Goal: Task Accomplishment & Management: Use online tool/utility

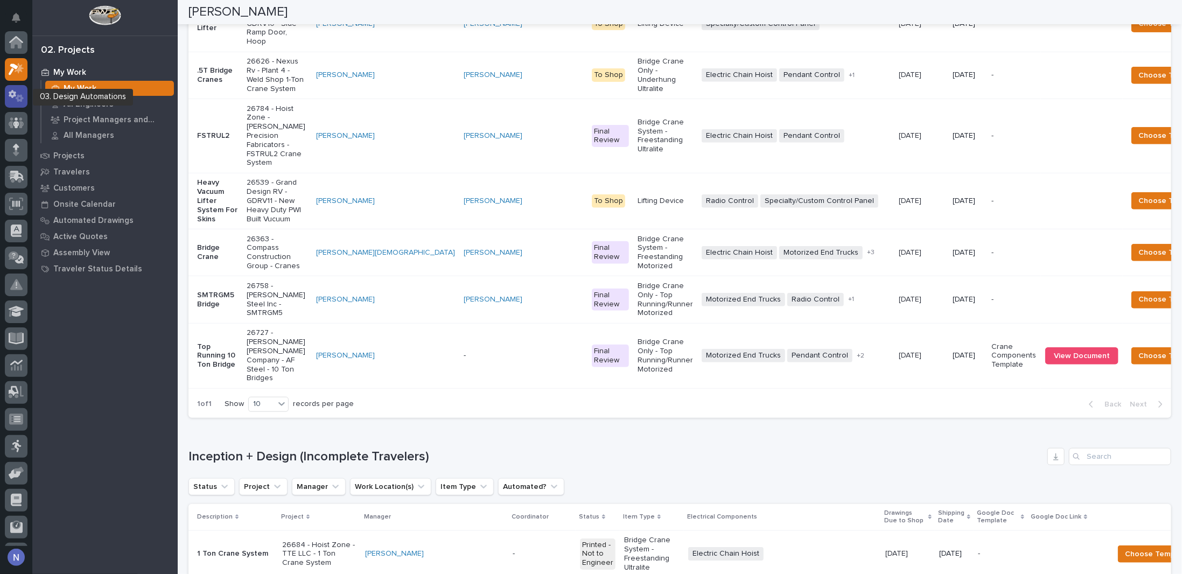
click at [16, 91] on icon at bounding box center [17, 96] width 16 height 12
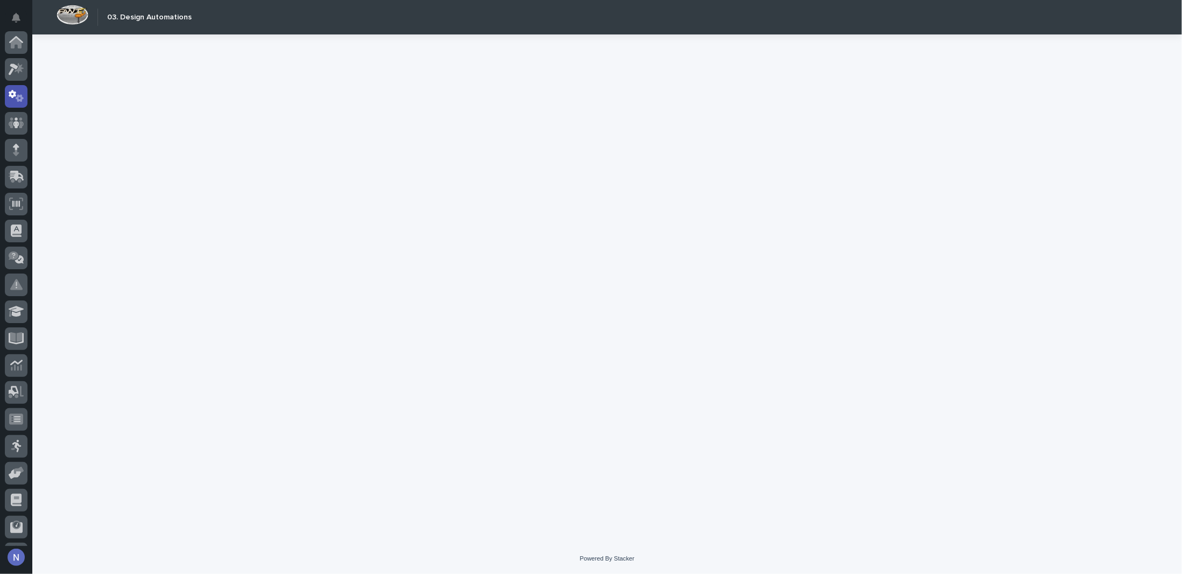
scroll to position [54, 0]
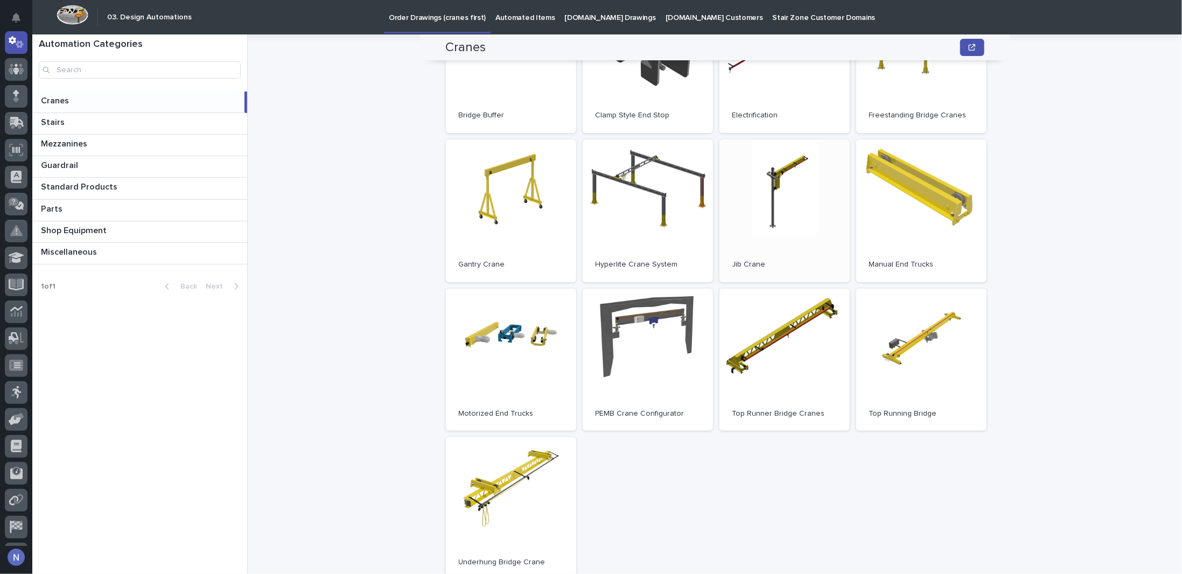
scroll to position [179, 0]
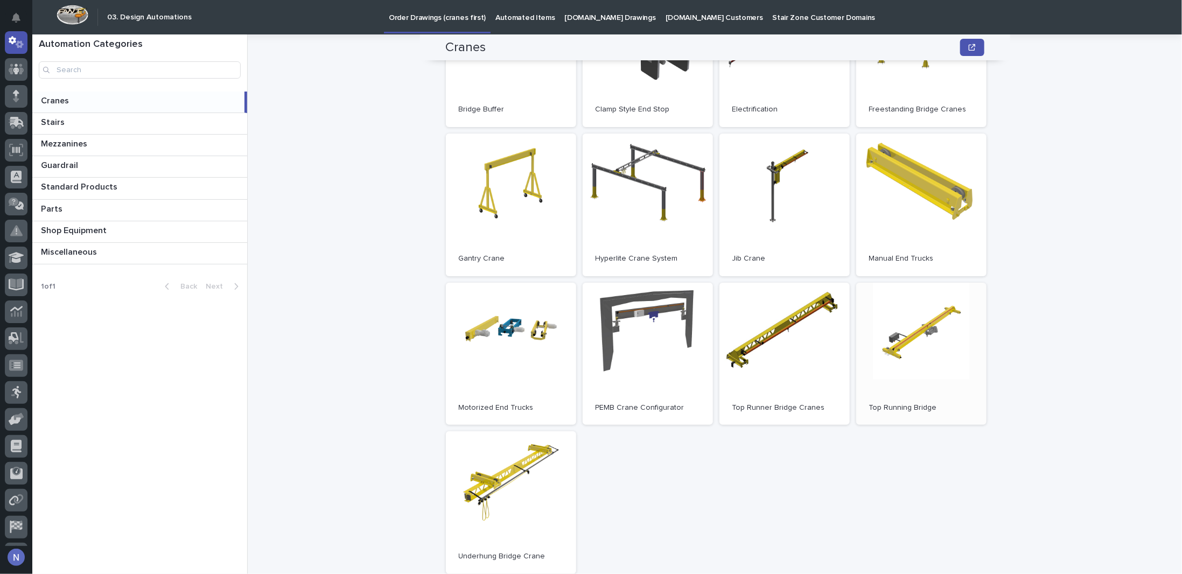
click at [912, 366] on link "Open" at bounding box center [921, 354] width 130 height 143
click at [509, 17] on p "Automated Items" at bounding box center [525, 11] width 59 height 23
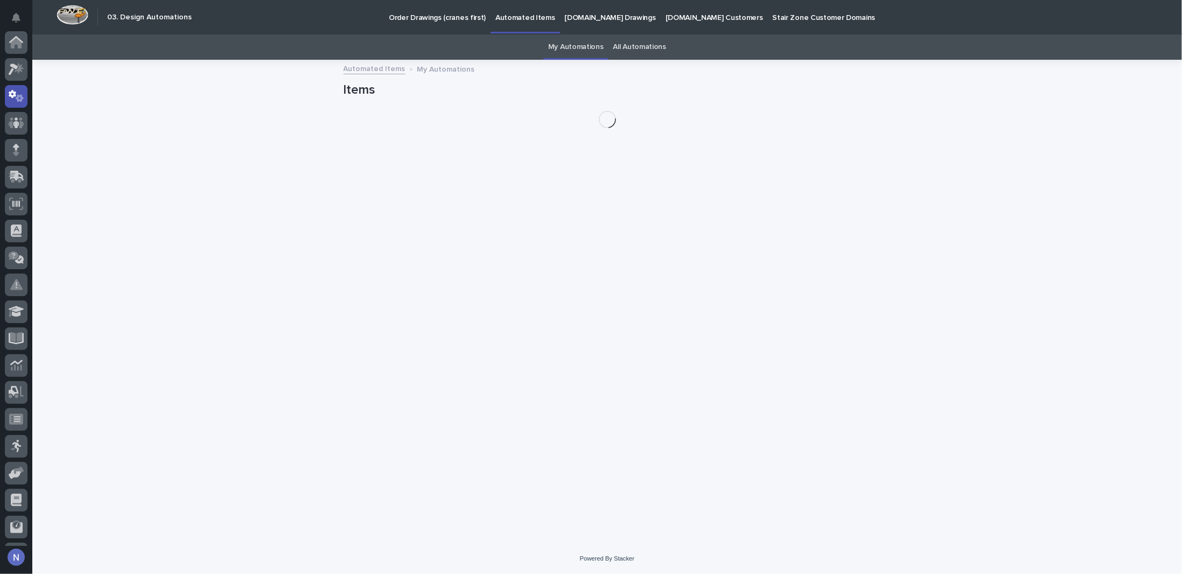
scroll to position [54, 0]
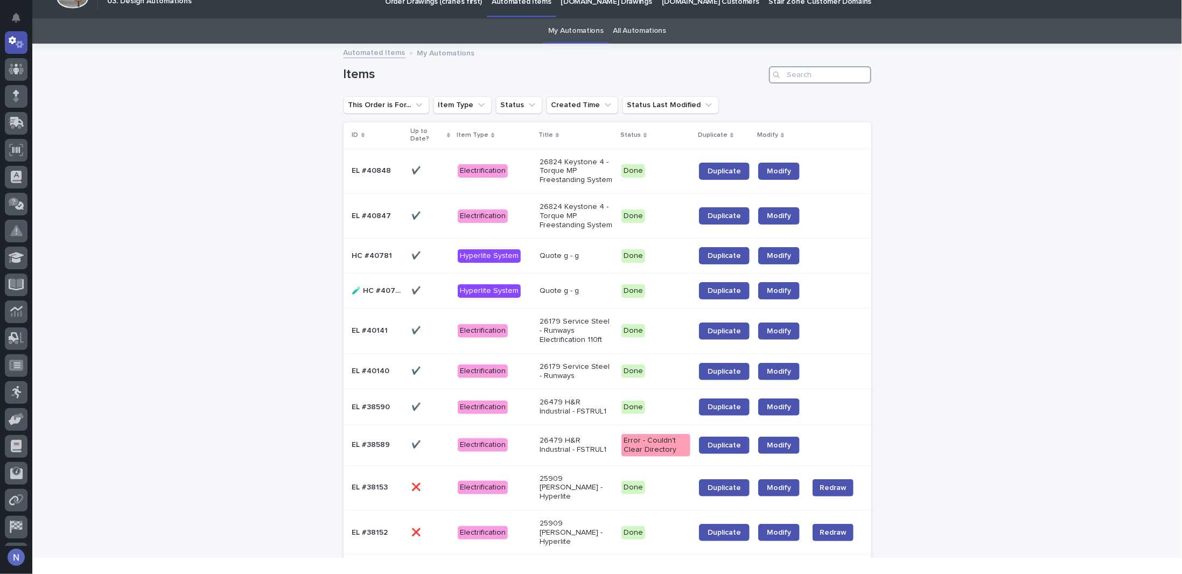
click at [843, 78] on input "Search" at bounding box center [820, 74] width 102 height 17
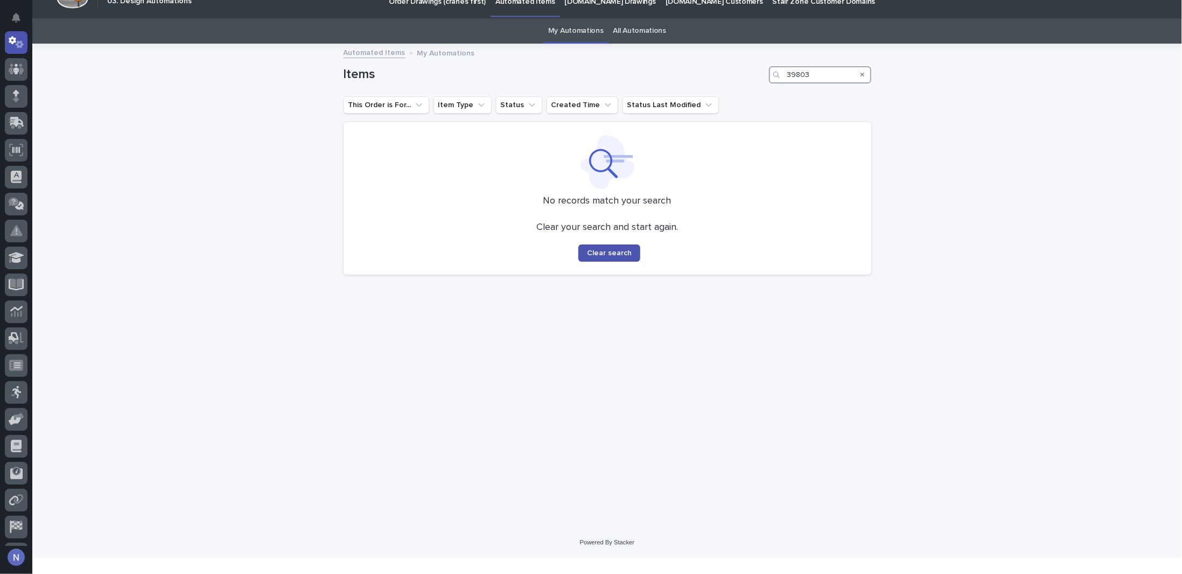
type input "39803"
click at [638, 30] on link "All Automations" at bounding box center [639, 30] width 53 height 25
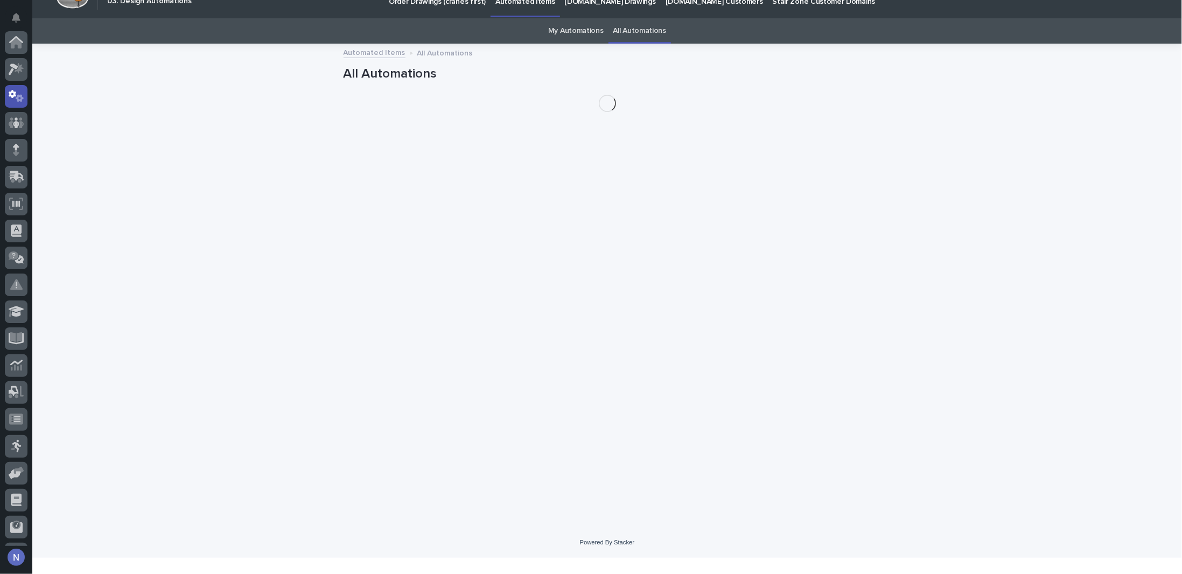
scroll to position [54, 0]
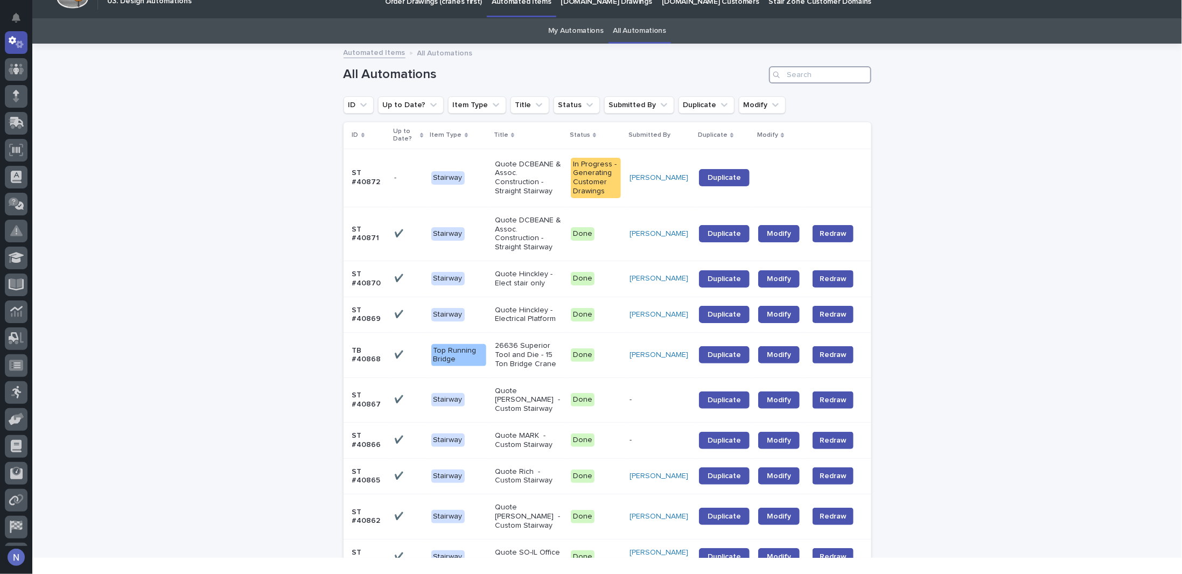
click at [798, 73] on input "Search" at bounding box center [820, 74] width 102 height 17
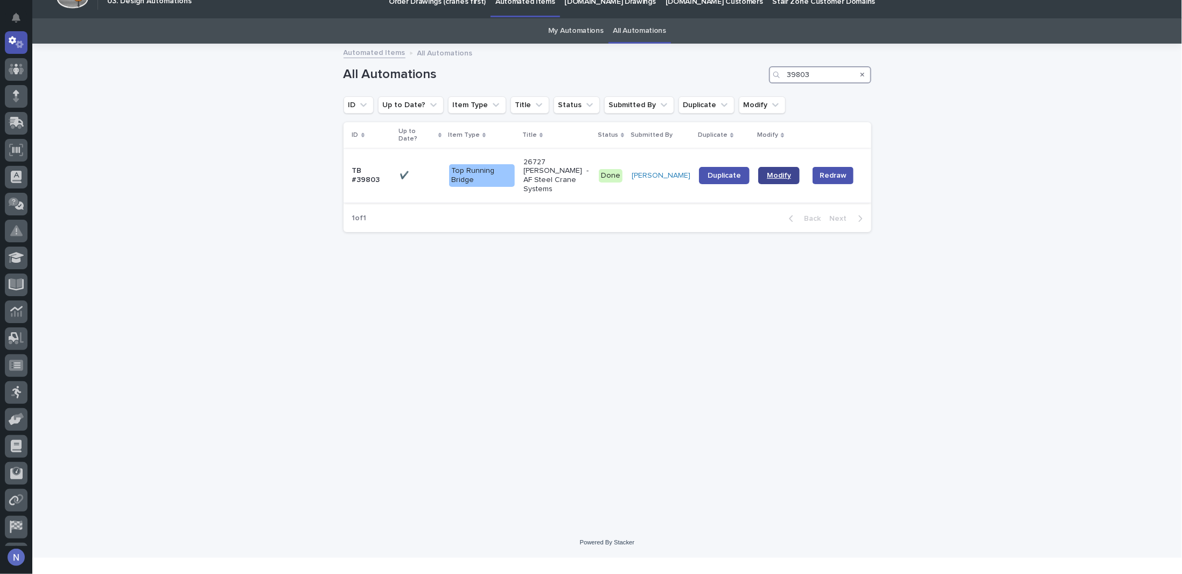
type input "39803"
click at [779, 167] on link "Modify" at bounding box center [778, 175] width 41 height 17
click at [479, 57] on div "Automated Items All Automations" at bounding box center [607, 53] width 539 height 15
click at [139, 161] on div "Loading... Saving… Loading... Saving… All Automations 39803 ID Up to Date? Item…" at bounding box center [607, 286] width 1150 height 483
click at [15, 38] on icon at bounding box center [13, 40] width 8 height 8
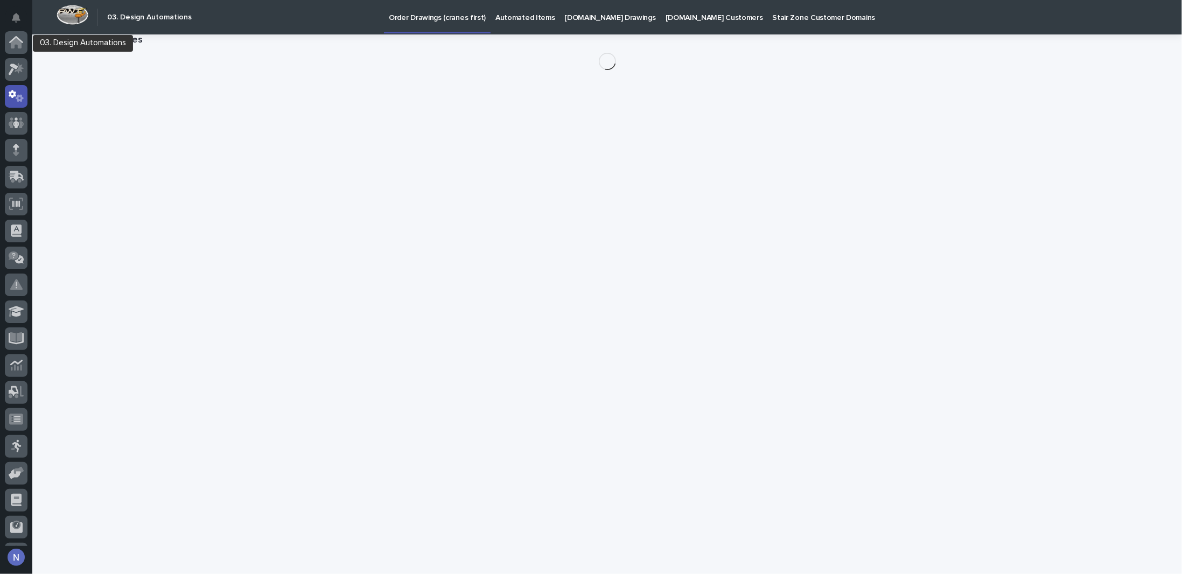
scroll to position [54, 0]
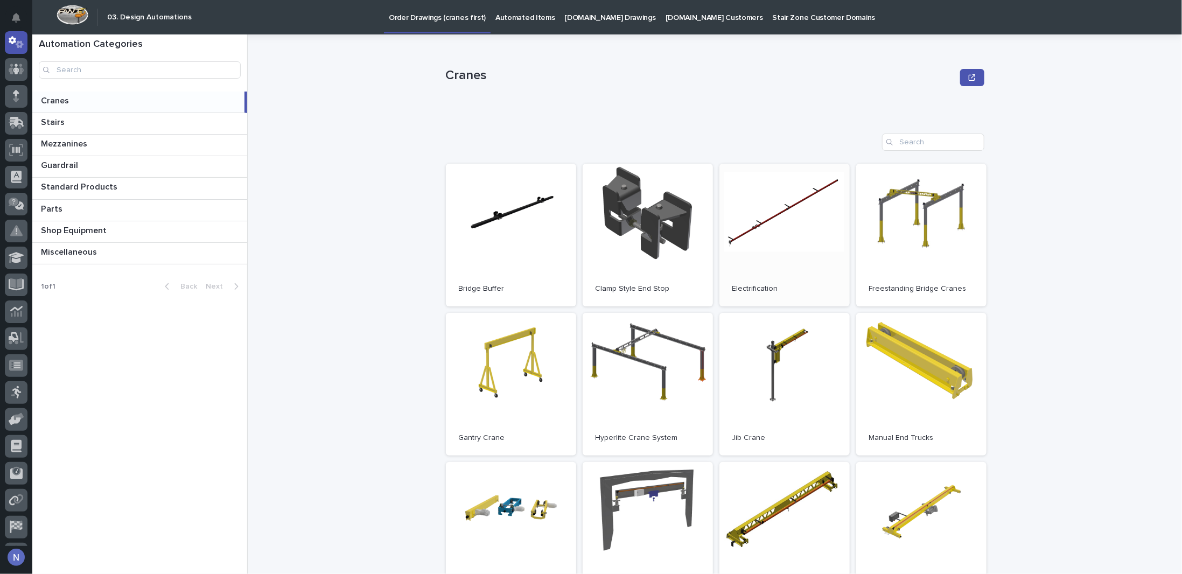
click at [729, 238] on link "Open" at bounding box center [785, 235] width 130 height 143
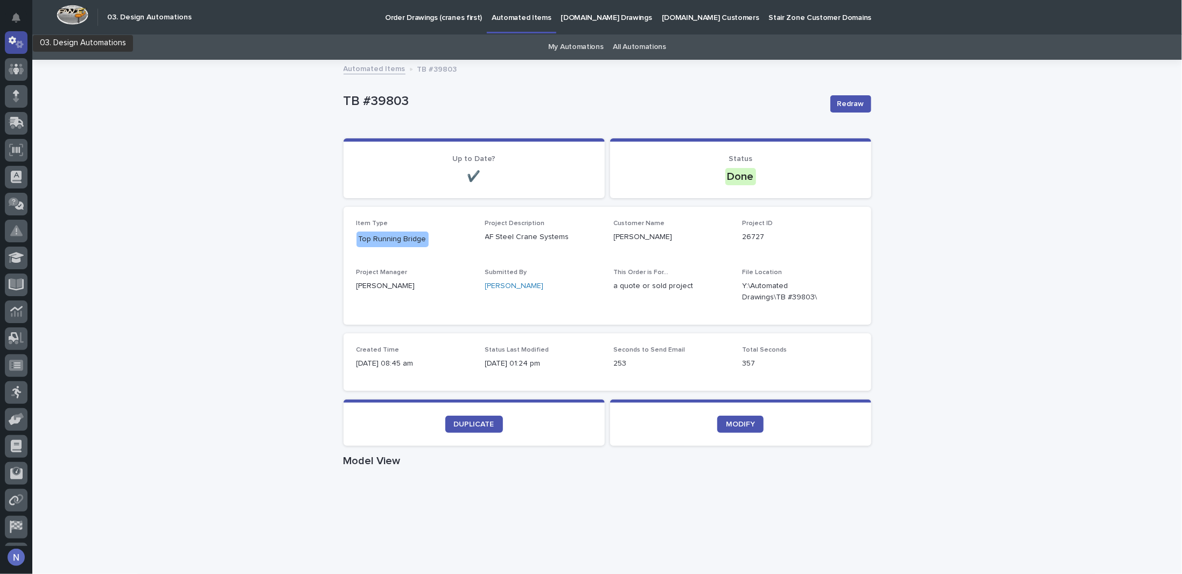
click at [24, 44] on div at bounding box center [16, 42] width 23 height 23
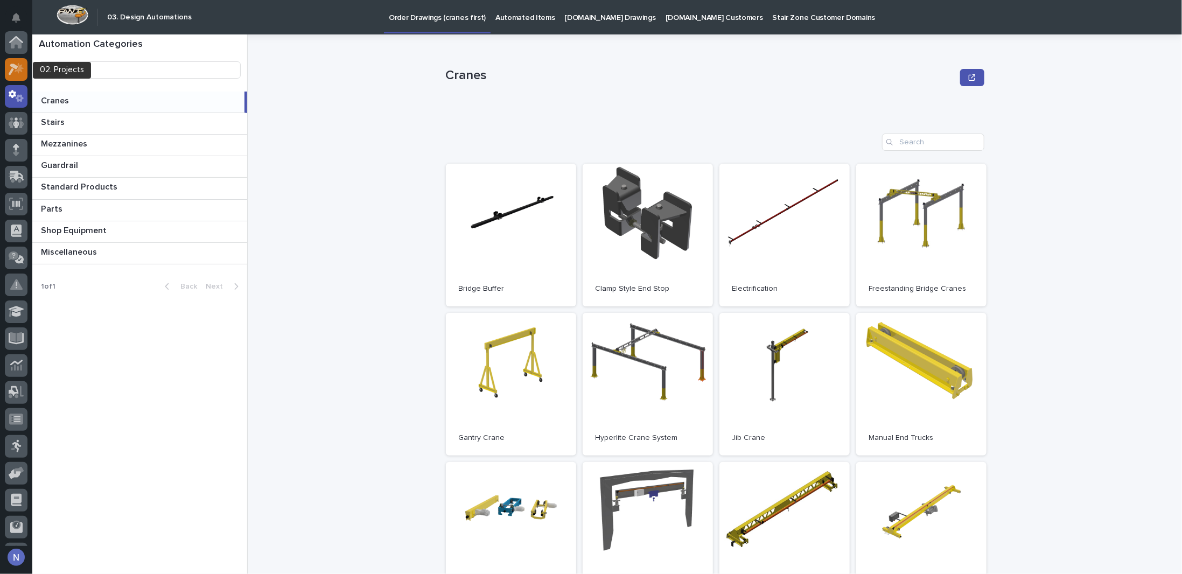
click at [26, 71] on div at bounding box center [16, 69] width 23 height 23
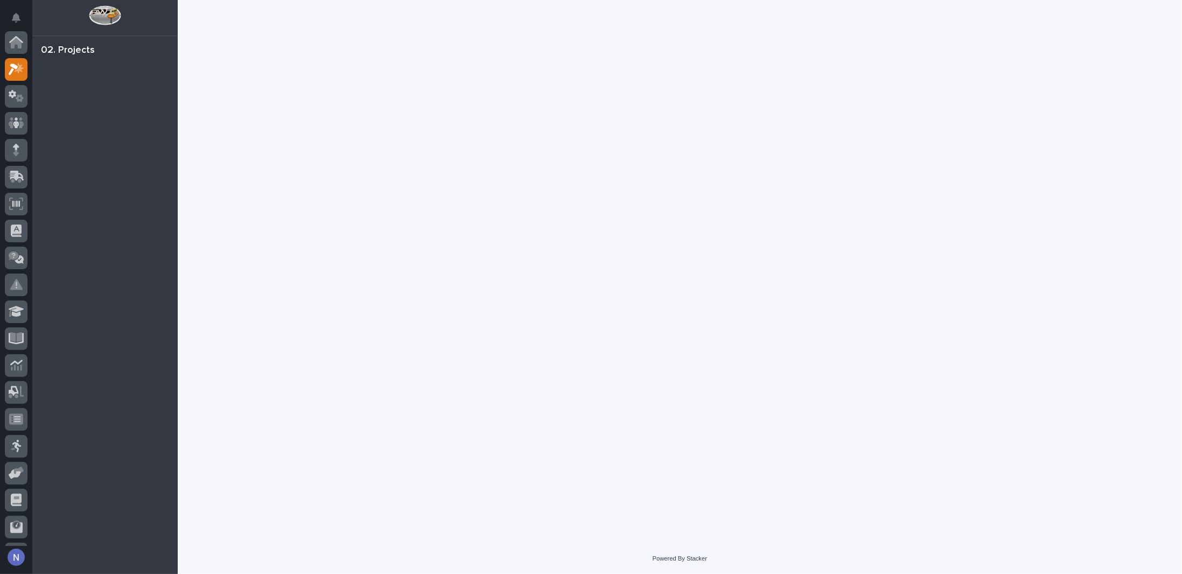
scroll to position [27, 0]
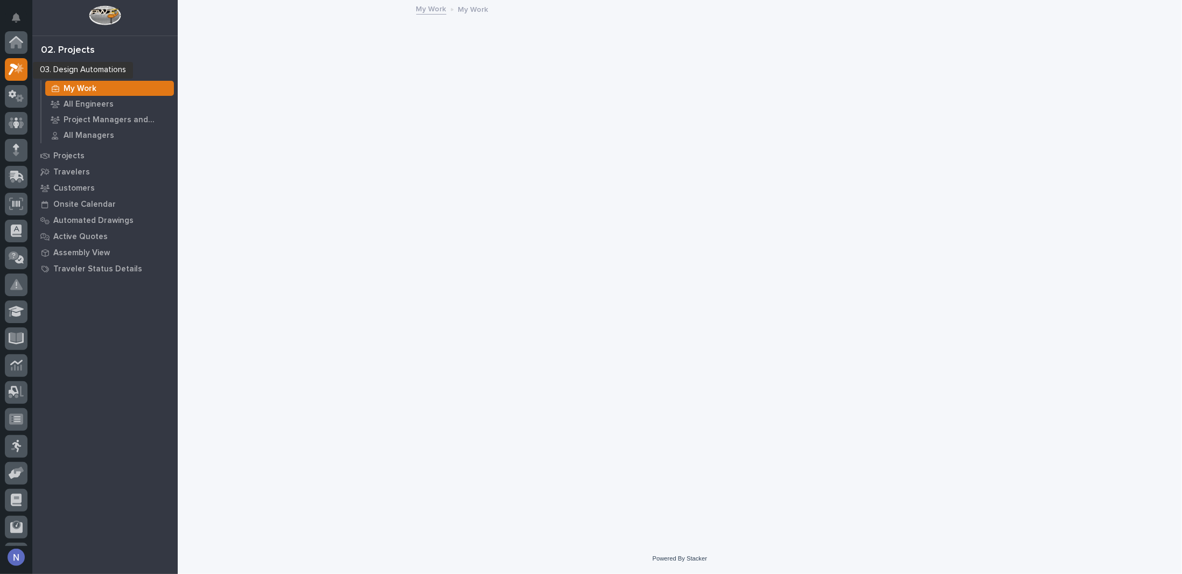
scroll to position [27, 0]
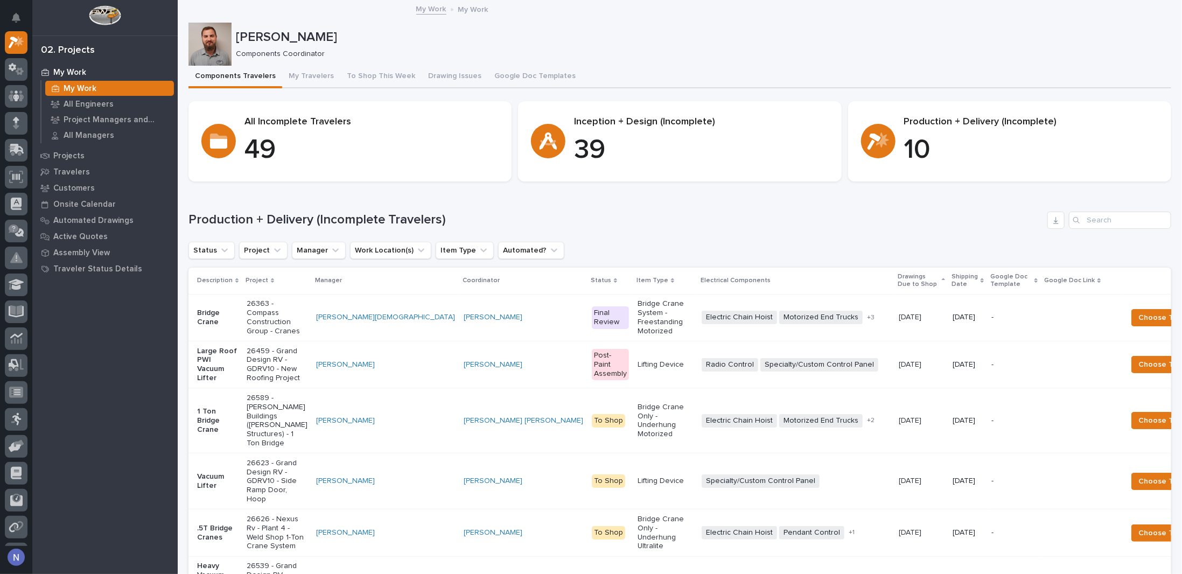
click at [56, 371] on div "My Work My Work All Engineers Project Managers and Engineers All Managers Proje…" at bounding box center [104, 319] width 145 height 510
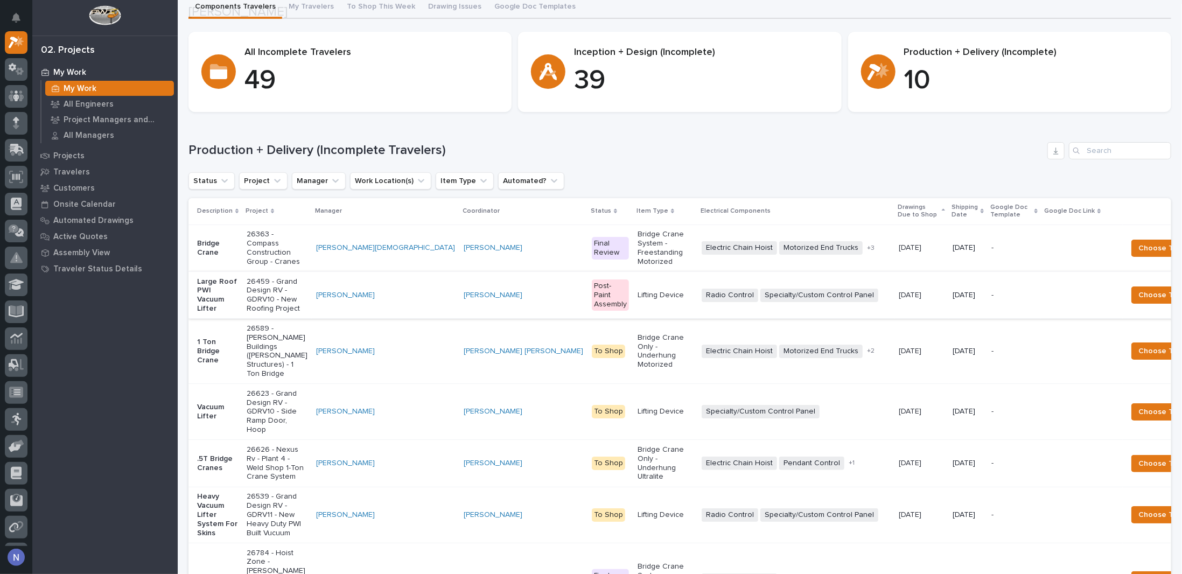
scroll to position [72, 0]
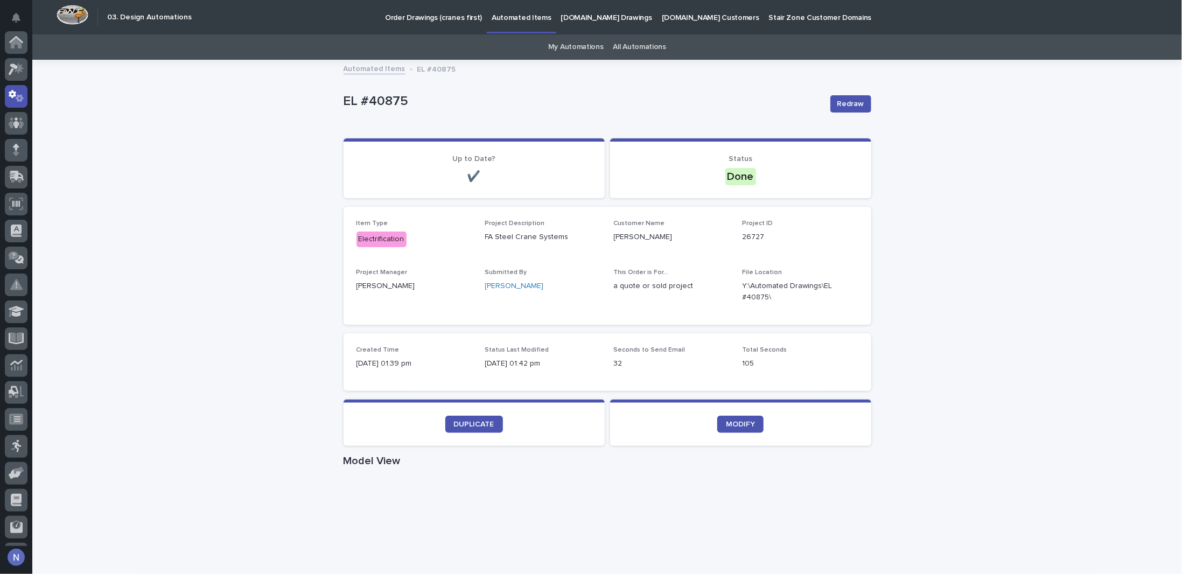
scroll to position [54, 0]
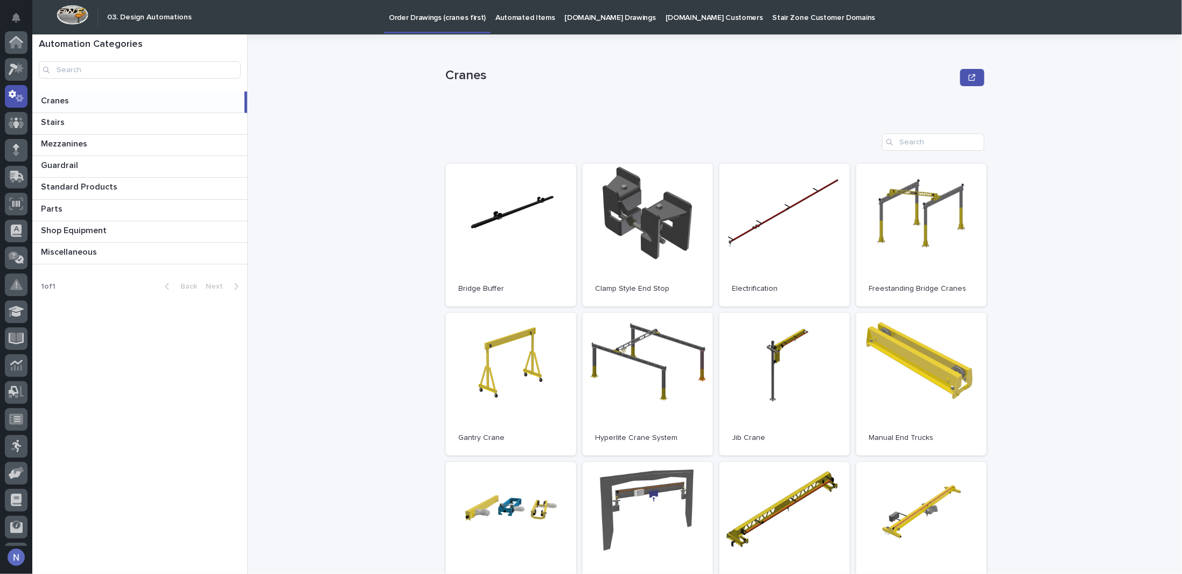
scroll to position [54, 0]
